Goal: Task Accomplishment & Management: Complete application form

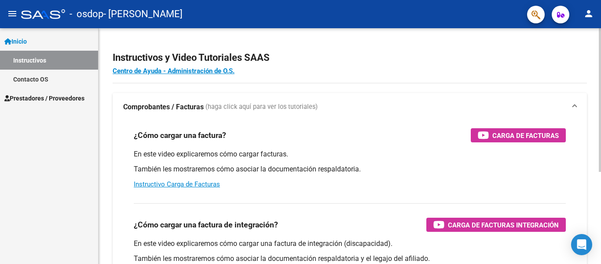
scroll to position [150, 0]
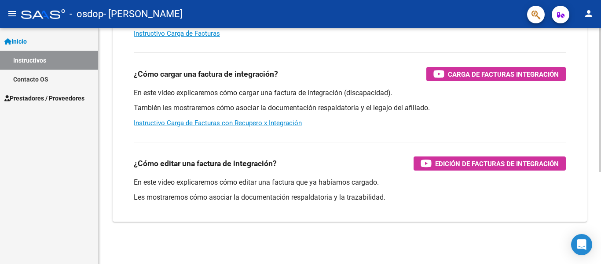
click at [600, 191] on div at bounding box center [600, 145] width 2 height 235
click at [256, 121] on link "Instructivo Carga de Facturas con Recupero x Integración" at bounding box center [218, 123] width 168 height 8
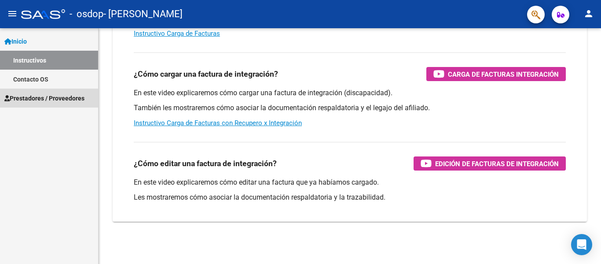
click at [41, 99] on span "Prestadores / Proveedores" at bounding box center [44, 98] width 80 height 10
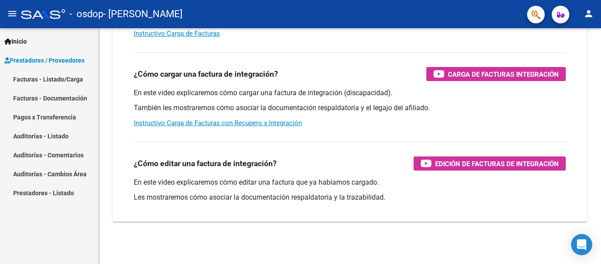
click at [44, 80] on link "Facturas - Listado/Carga" at bounding box center [49, 79] width 98 height 19
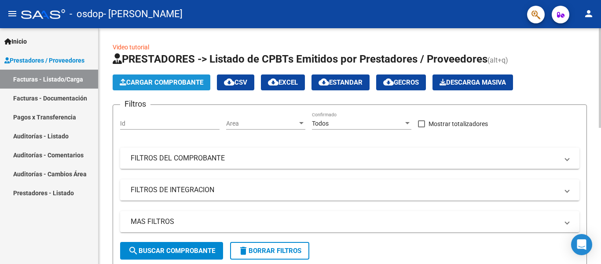
click at [150, 77] on button "Cargar Comprobante" at bounding box center [162, 82] width 98 height 16
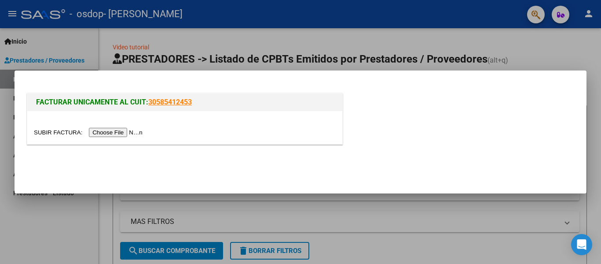
click at [119, 133] on input "file" at bounding box center [89, 132] width 111 height 9
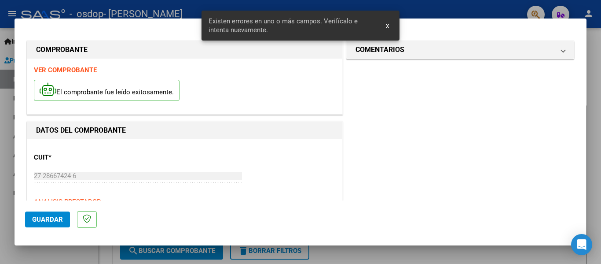
scroll to position [220, 0]
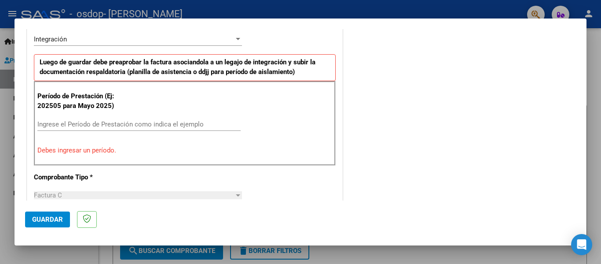
click at [236, 195] on div at bounding box center [238, 195] width 4 height 2
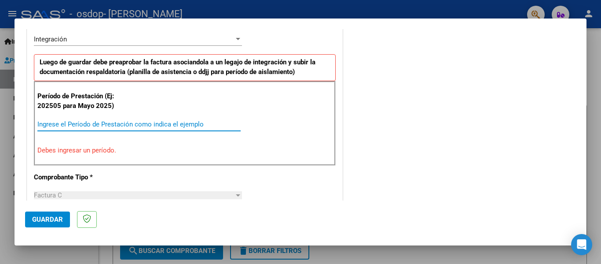
click at [89, 122] on input "Ingrese el Período de Prestación como indica el ejemplo" at bounding box center [138, 124] width 203 height 8
click at [79, 123] on input "Ingrese el Período de Prestación como indica el ejemplo" at bounding box center [138, 124] width 203 height 8
click at [75, 125] on input "Ingrese el Período de Prestación como indica el ejemplo" at bounding box center [138, 124] width 203 height 8
click at [59, 124] on input "Ingrese el Período de Prestación como indica el ejemplo" at bounding box center [138, 124] width 203 height 8
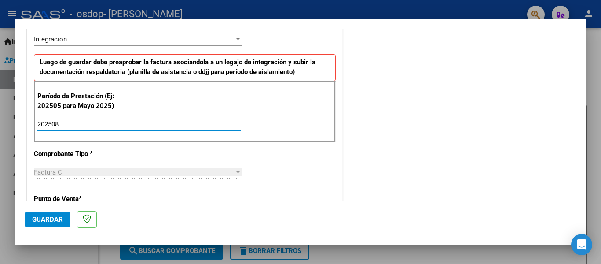
type input "202508"
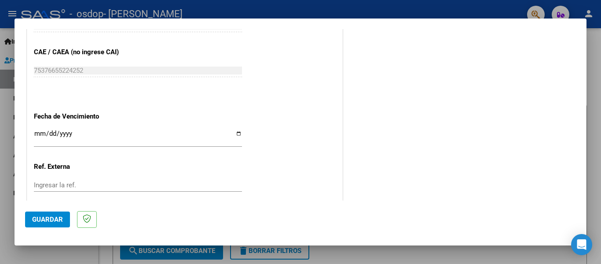
scroll to position [568, 0]
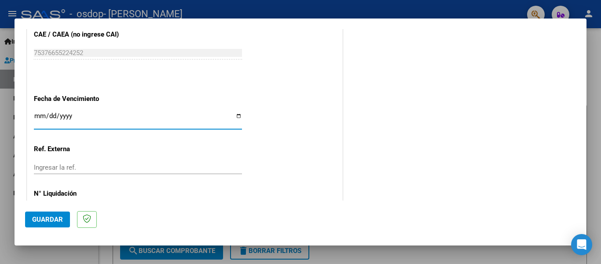
click at [233, 117] on input "Ingresar la fecha" at bounding box center [138, 119] width 208 height 14
type input "[DATE]"
click at [57, 217] on span "Guardar" at bounding box center [47, 219] width 31 height 8
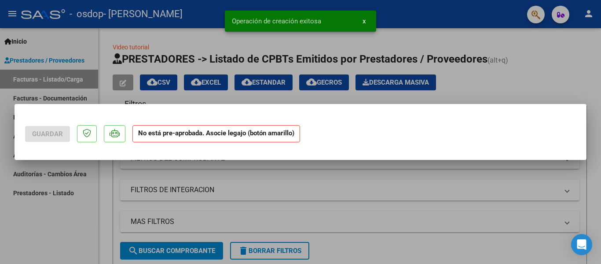
scroll to position [0, 0]
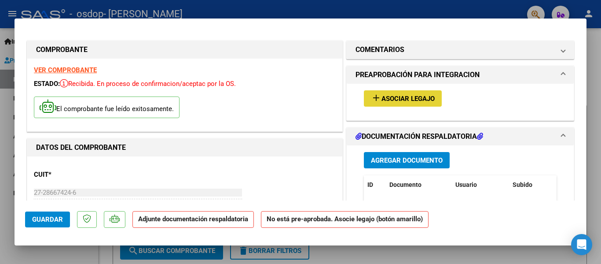
click at [373, 99] on mat-icon "add" at bounding box center [376, 97] width 11 height 11
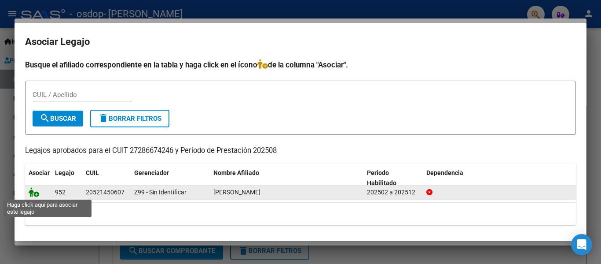
click at [34, 194] on icon at bounding box center [34, 192] width 11 height 10
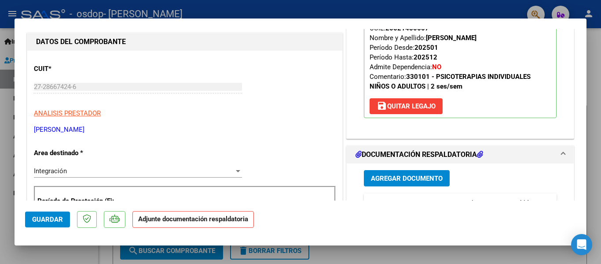
scroll to position [123, 0]
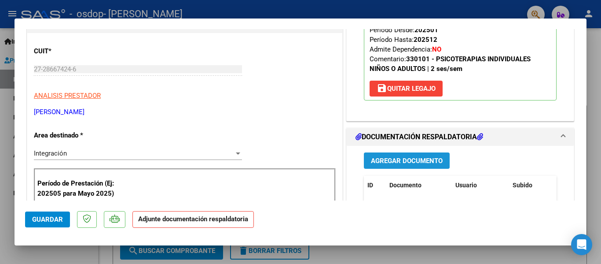
click at [404, 160] on span "Agregar Documento" at bounding box center [407, 161] width 72 height 8
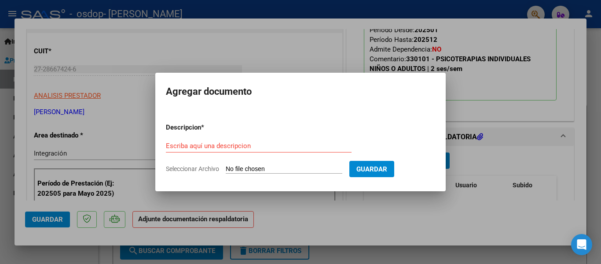
click at [198, 166] on span "Seleccionar Archivo" at bounding box center [192, 168] width 53 height 7
click at [226, 166] on input "Seleccionar Archivo" at bounding box center [284, 169] width 117 height 8
type input "C:\fakepath\Asistencia agosto L.M.pdf"
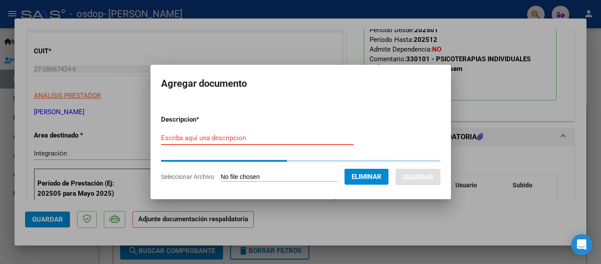
click at [216, 136] on input "Escriba aquí una descripcion" at bounding box center [257, 138] width 193 height 8
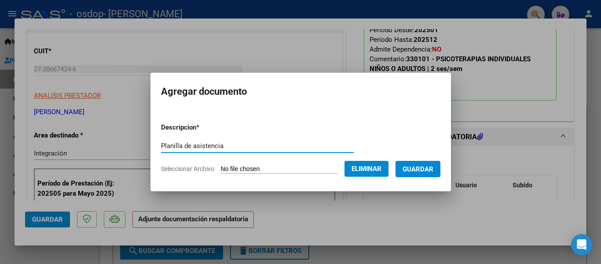
type input "Planilla de asistencia"
click at [430, 169] on span "Guardar" at bounding box center [418, 169] width 31 height 8
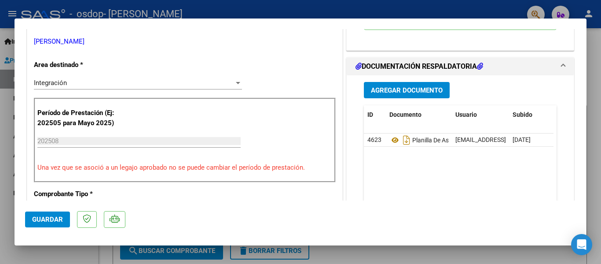
scroll to position [246, 0]
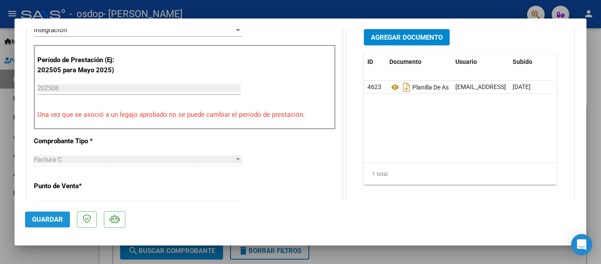
click at [48, 220] on span "Guardar" at bounding box center [47, 219] width 31 height 8
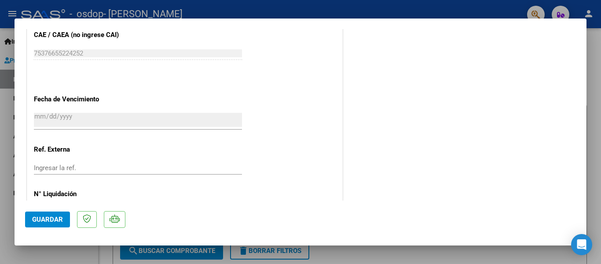
scroll to position [616, 0]
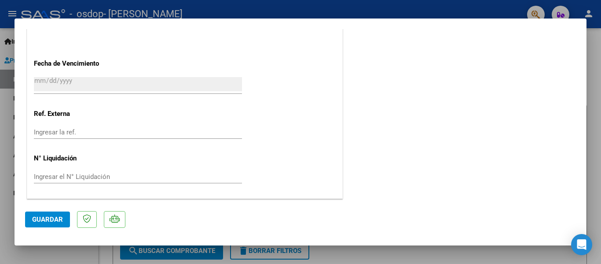
click at [591, 153] on div at bounding box center [300, 132] width 601 height 264
type input "$ 0,00"
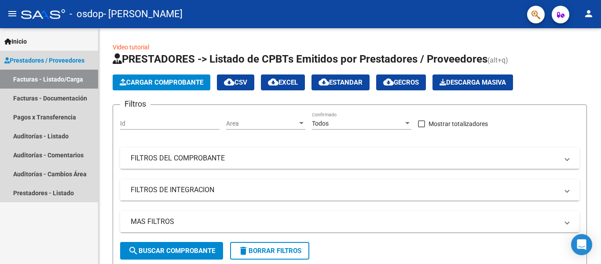
click at [43, 76] on link "Facturas - Listado/Carga" at bounding box center [49, 79] width 98 height 19
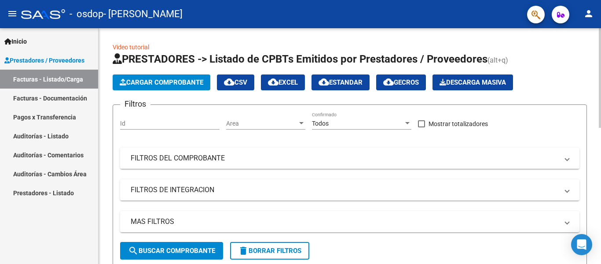
click at [567, 156] on span at bounding box center [567, 158] width 4 height 10
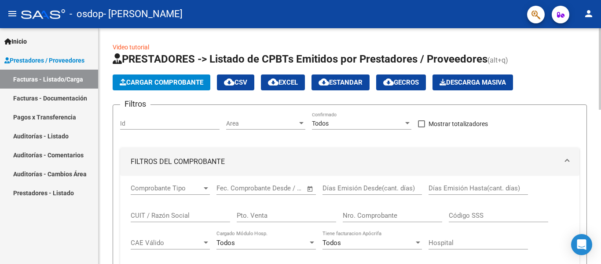
scroll to position [235, 0]
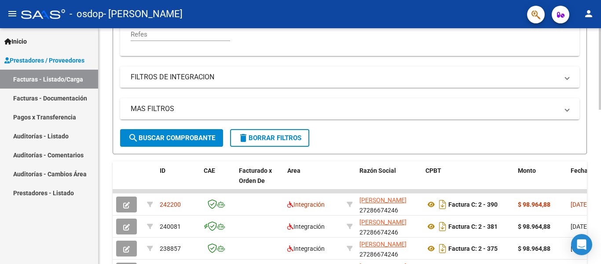
click at [599, 166] on div at bounding box center [600, 145] width 2 height 235
click at [599, 166] on div at bounding box center [600, 151] width 2 height 81
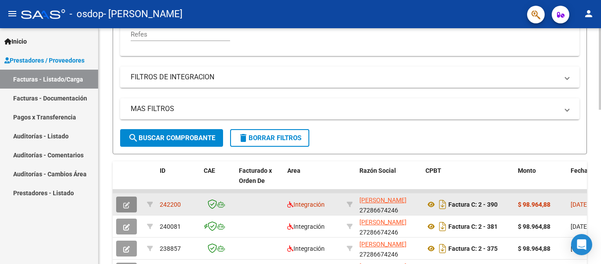
click at [128, 205] on icon "button" at bounding box center [126, 204] width 7 height 7
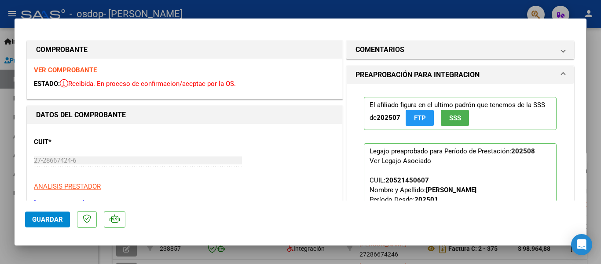
click at [594, 52] on div at bounding box center [300, 132] width 601 height 264
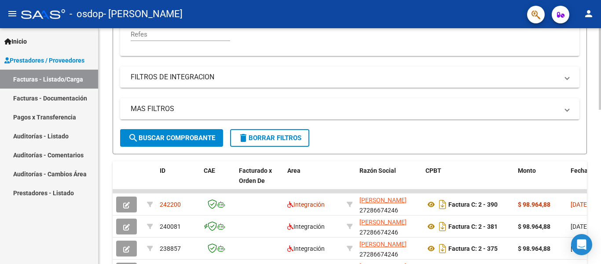
click at [600, 198] on div at bounding box center [600, 145] width 2 height 235
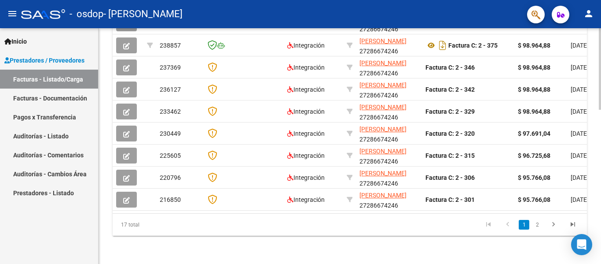
click at [600, 198] on div at bounding box center [600, 145] width 2 height 235
click at [600, 198] on div at bounding box center [600, 222] width 2 height 81
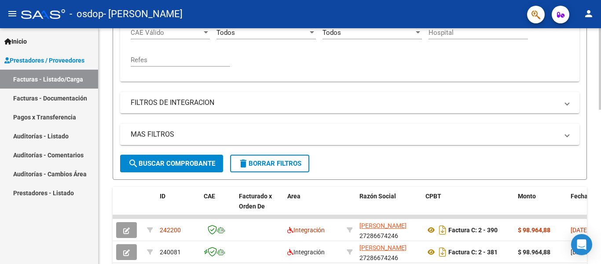
click at [600, 39] on div at bounding box center [600, 145] width 2 height 235
